Goal: Task Accomplishment & Management: Use online tool/utility

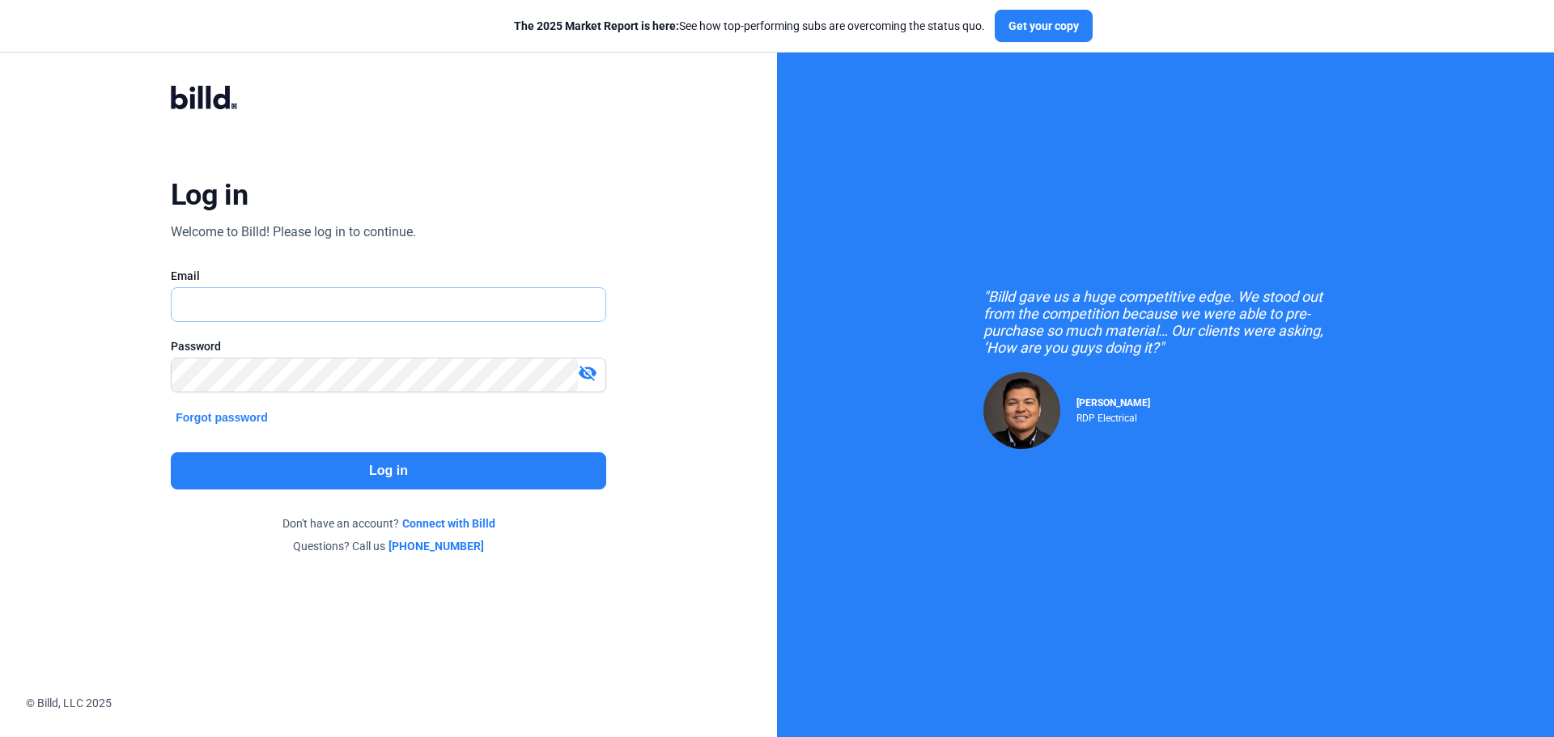
click at [229, 300] on input "text" at bounding box center [380, 304] width 416 height 33
type input "[EMAIL_ADDRESS][DOMAIN_NAME]"
click at [372, 475] on button "Log in" at bounding box center [388, 470] width 435 height 37
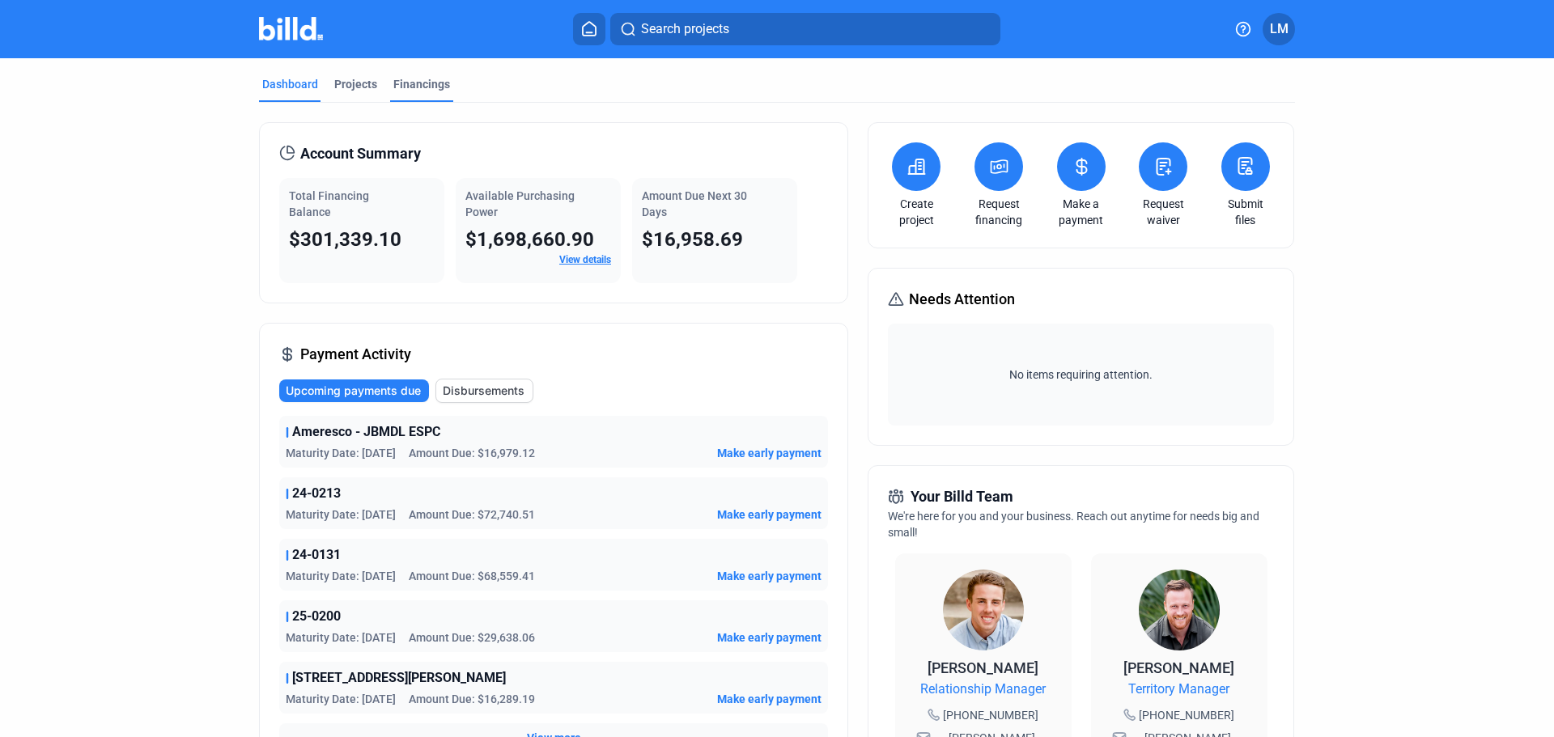
click at [414, 79] on div "Financings" at bounding box center [421, 84] width 57 height 16
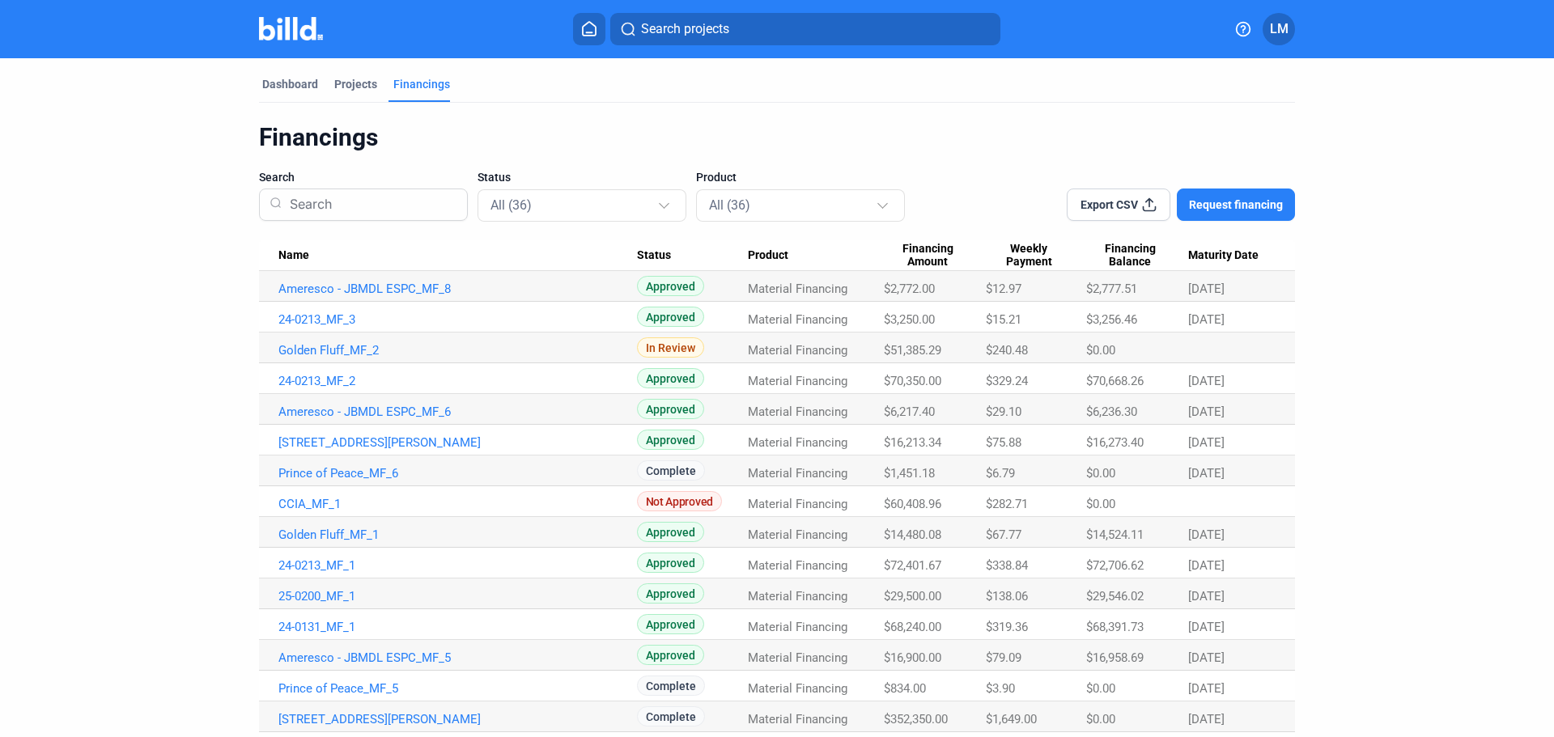
click at [1126, 206] on span "Export CSV" at bounding box center [1109, 205] width 57 height 16
